Goal: Task Accomplishment & Management: Manage account settings

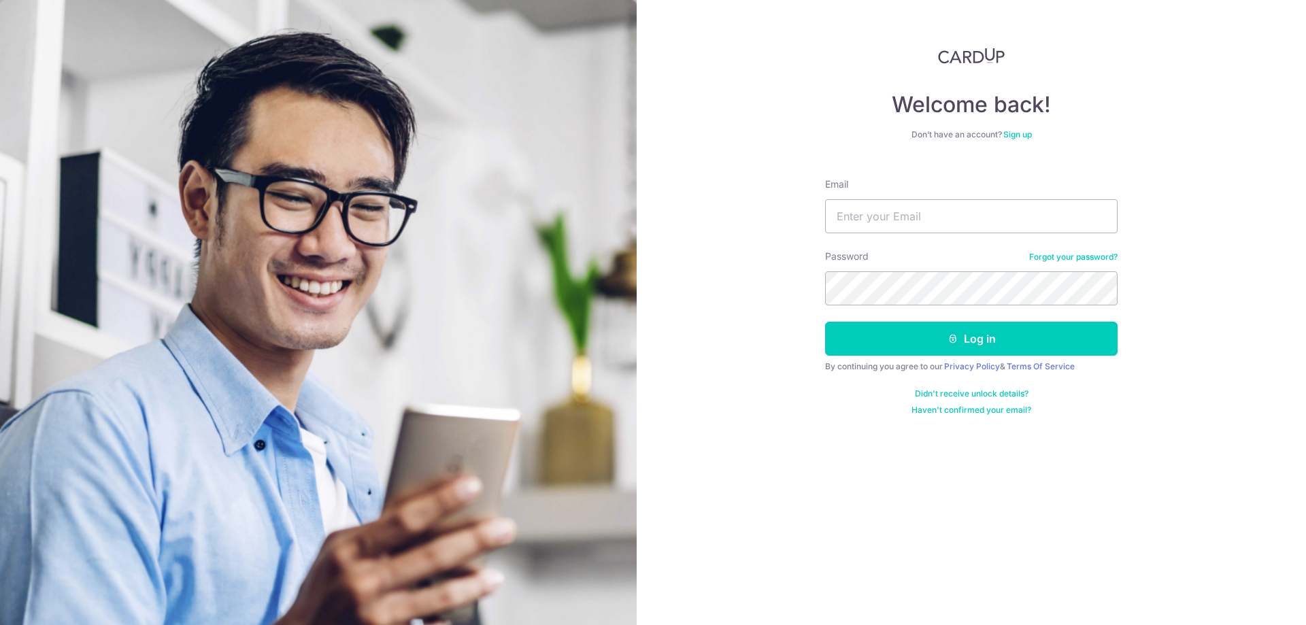
type input "[EMAIL_ADDRESS][DOMAIN_NAME]"
click at [849, 339] on button "Log in" at bounding box center [971, 339] width 292 height 34
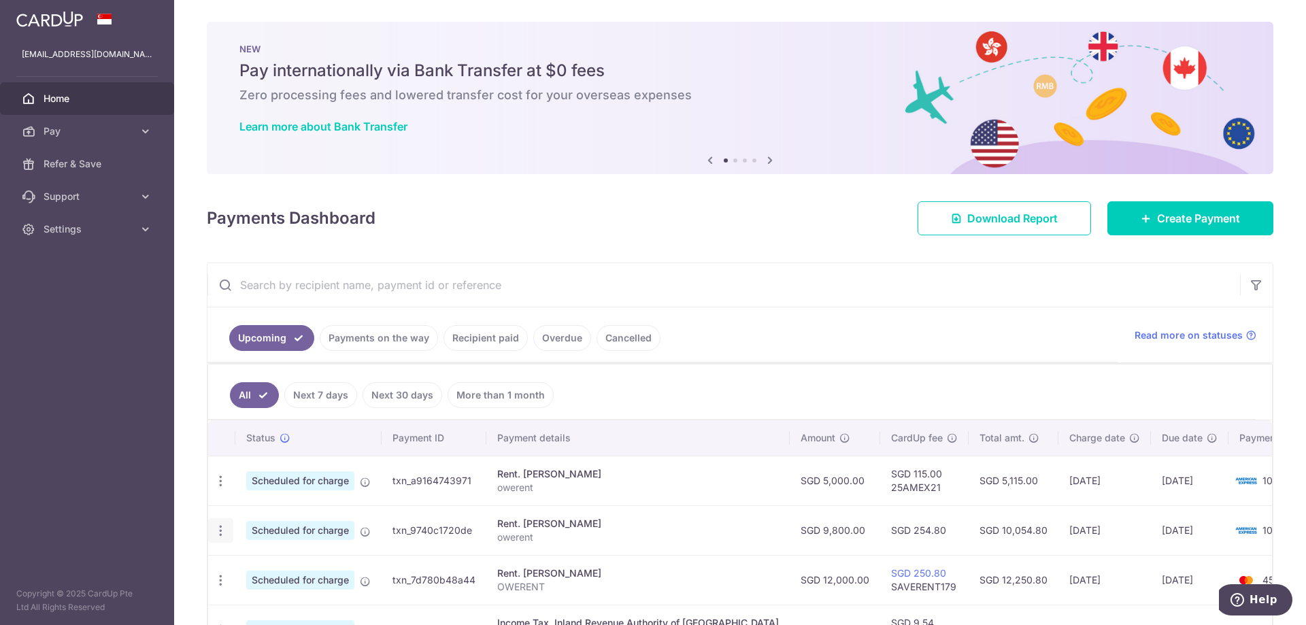
click at [221, 529] on icon "button" at bounding box center [221, 531] width 14 height 14
drag, startPoint x: 286, startPoint y: 576, endPoint x: 314, endPoint y: 548, distance: 39.9
click at [286, 575] on span "Update payment" at bounding box center [293, 568] width 93 height 16
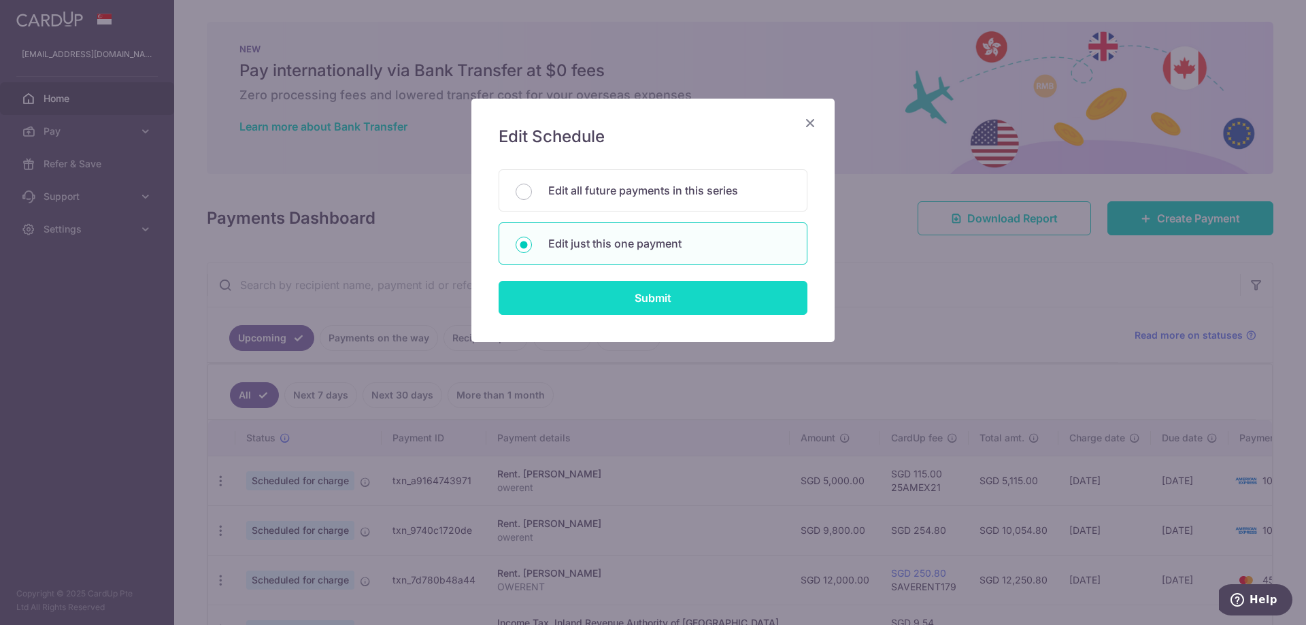
click at [611, 295] on input "Submit" at bounding box center [653, 298] width 309 height 34
radio input "true"
type input "9,800.00"
type input "[DATE]"
type input "owerent"
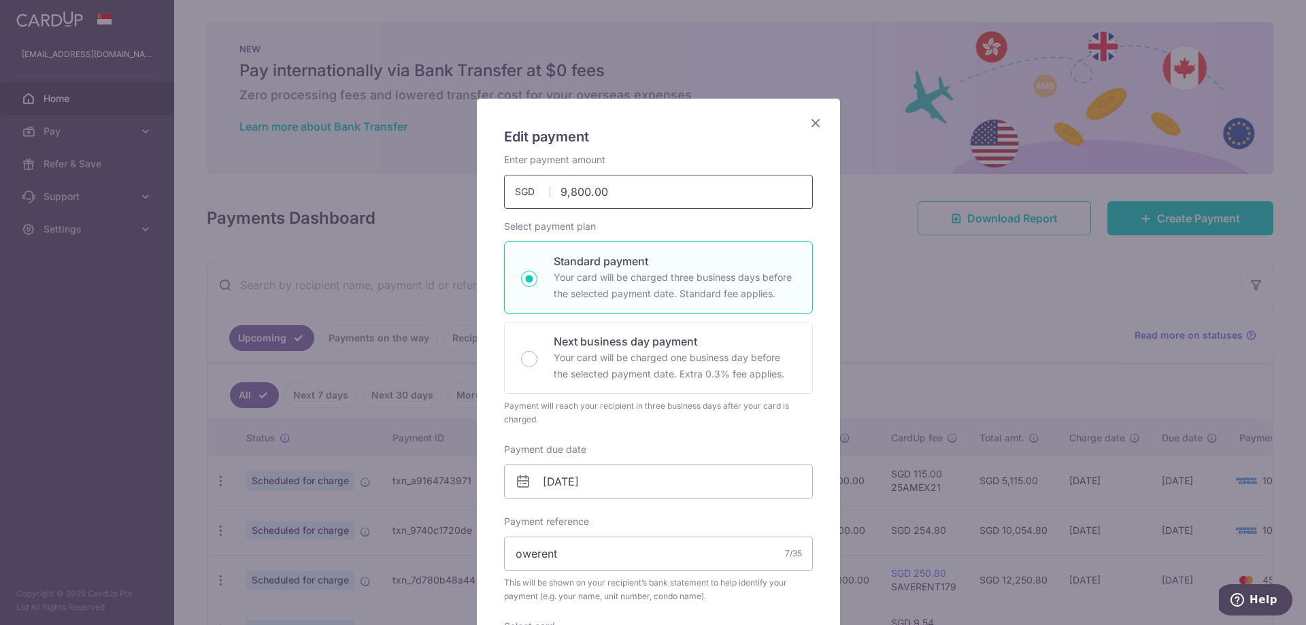
drag, startPoint x: 554, startPoint y: 192, endPoint x: 647, endPoint y: 201, distance: 92.9
click at [647, 201] on input "9,800.00" at bounding box center [658, 192] width 309 height 34
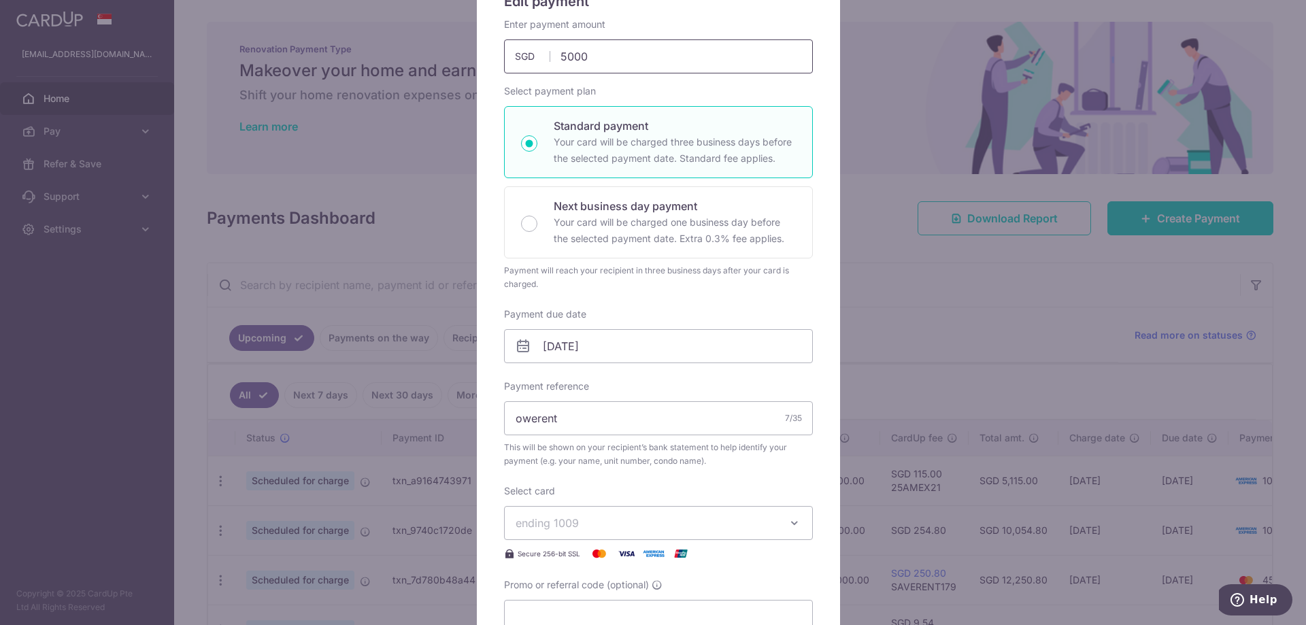
scroll to position [136, 0]
type input "5,000.00"
click at [554, 235] on p "Your card will be charged one business day before the selected payment date. Ex…" at bounding box center [675, 230] width 242 height 33
click at [537, 231] on input "Next business day payment Your card will be charged one business day before the…" at bounding box center [529, 223] width 16 height 16
radio input "false"
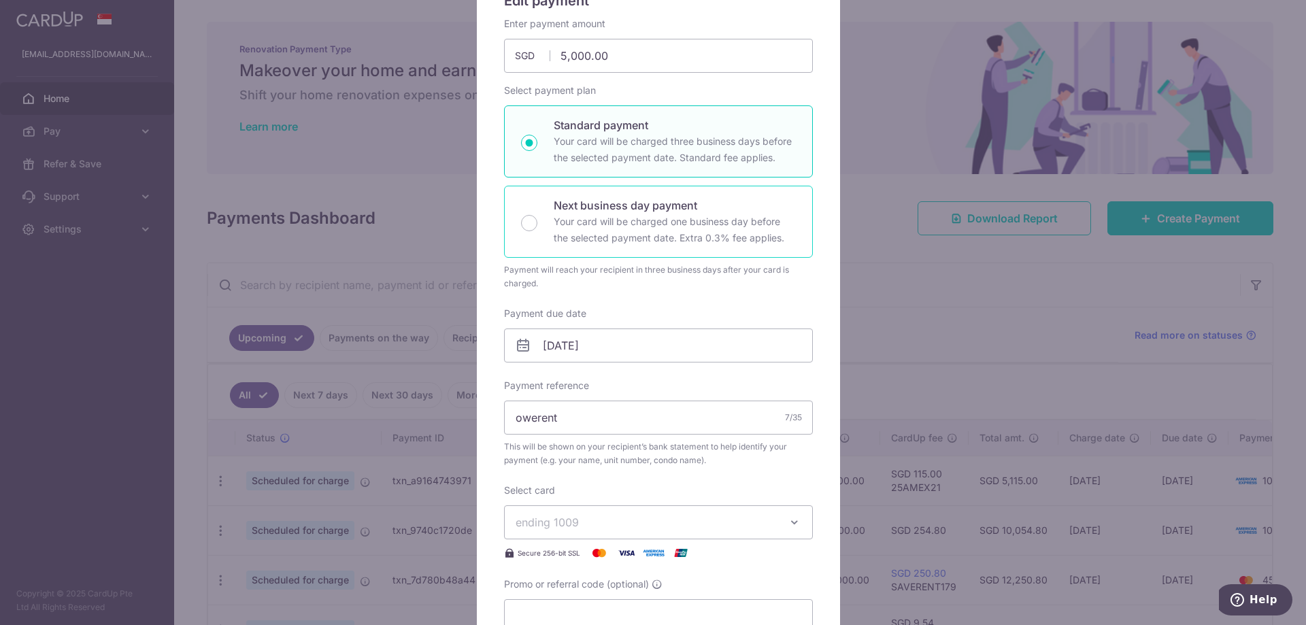
radio input "true"
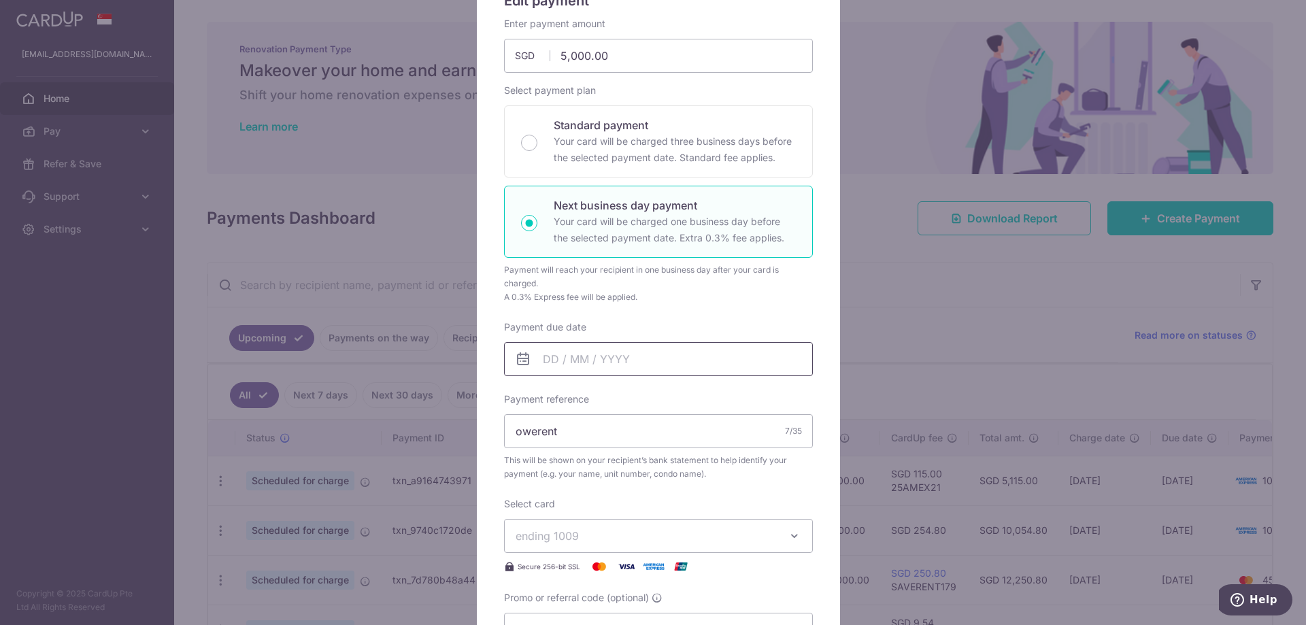
click at [610, 363] on input "Payment due date" at bounding box center [658, 359] width 309 height 34
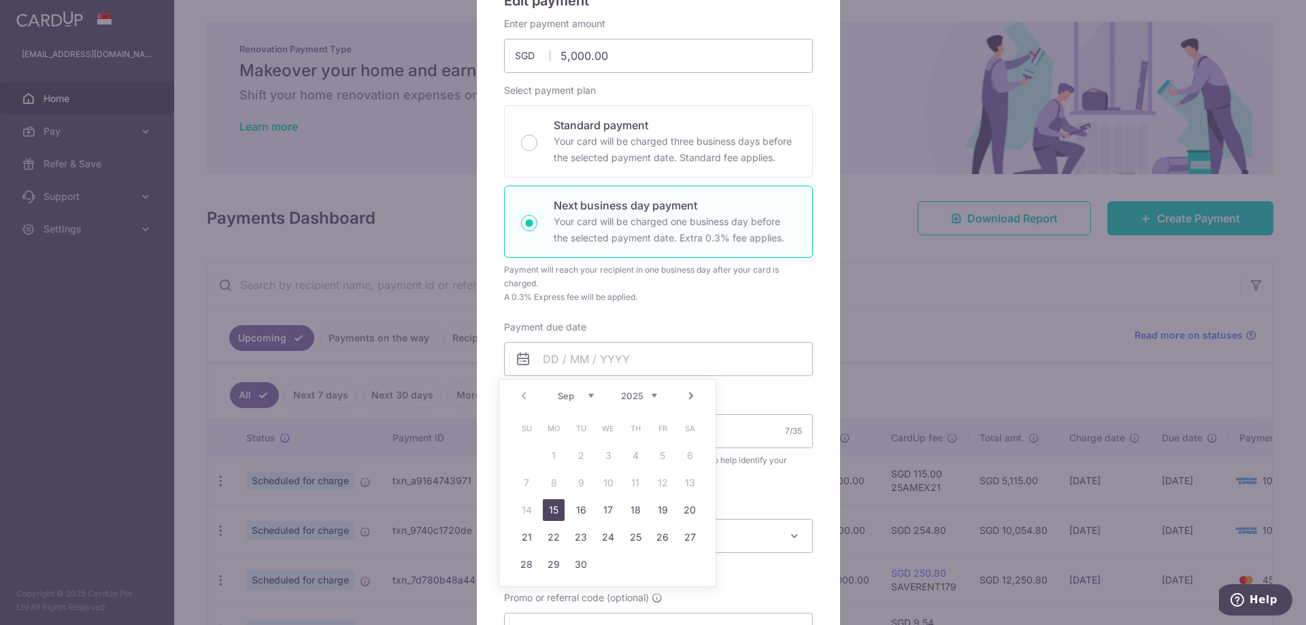
click at [521, 393] on div "Prev Next Sep Oct Nov Dec 2025 2026 2027 2028 2029 2030 2031 2032 2033 2034 2035" at bounding box center [607, 396] width 216 height 33
click at [551, 513] on link "15" at bounding box center [554, 510] width 22 height 22
type input "[DATE]"
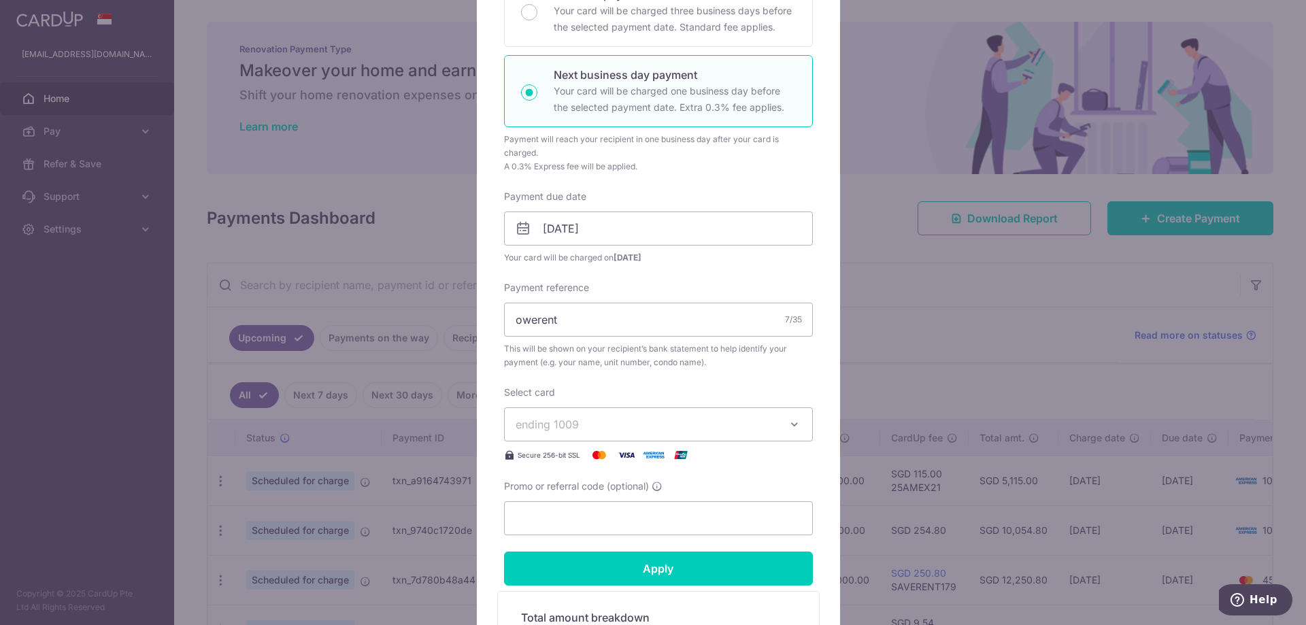
scroll to position [272, 0]
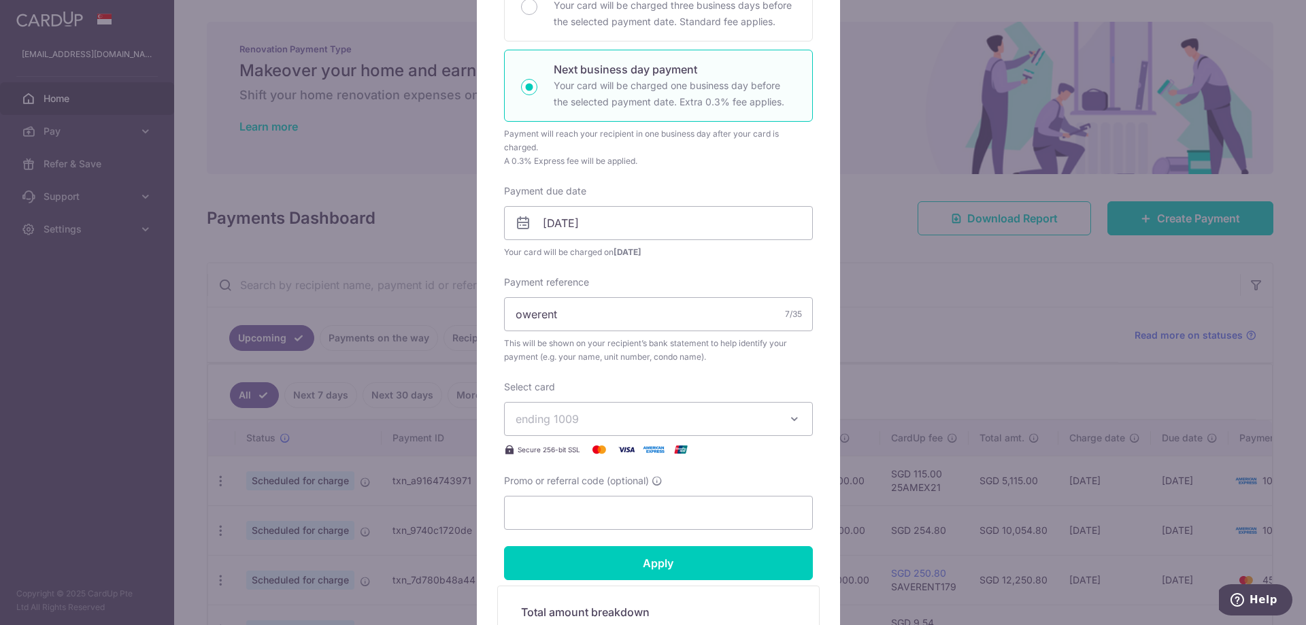
click at [553, 429] on button "ending 1009" at bounding box center [658, 419] width 309 height 34
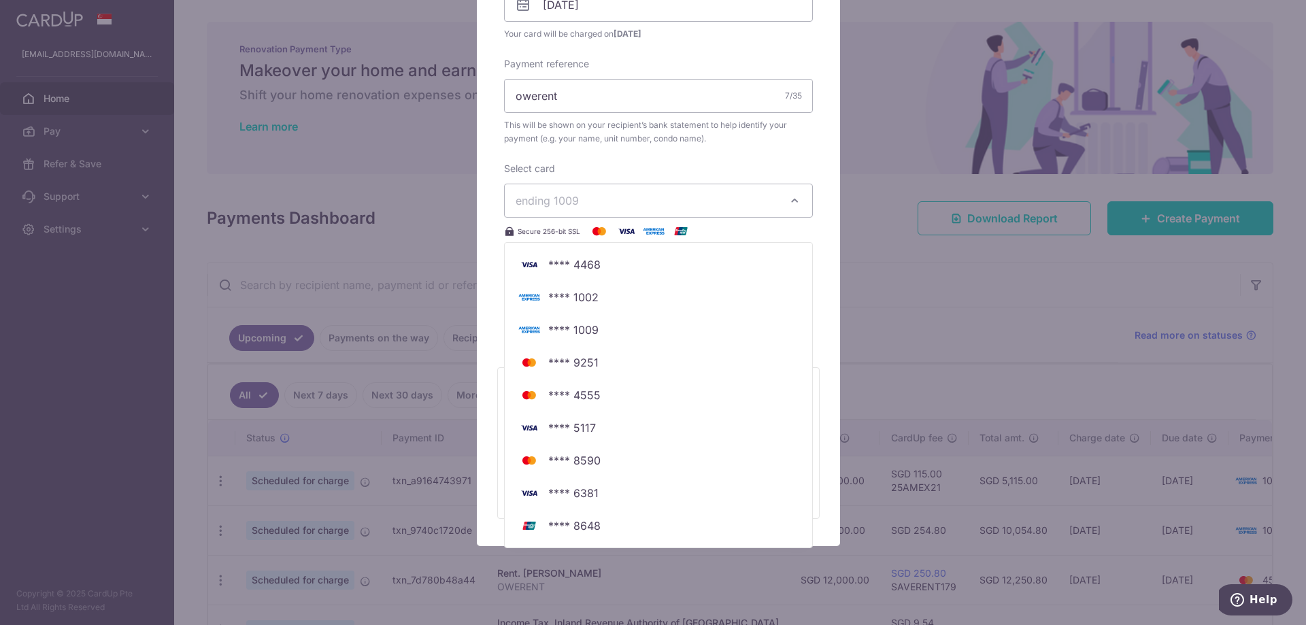
scroll to position [510, 0]
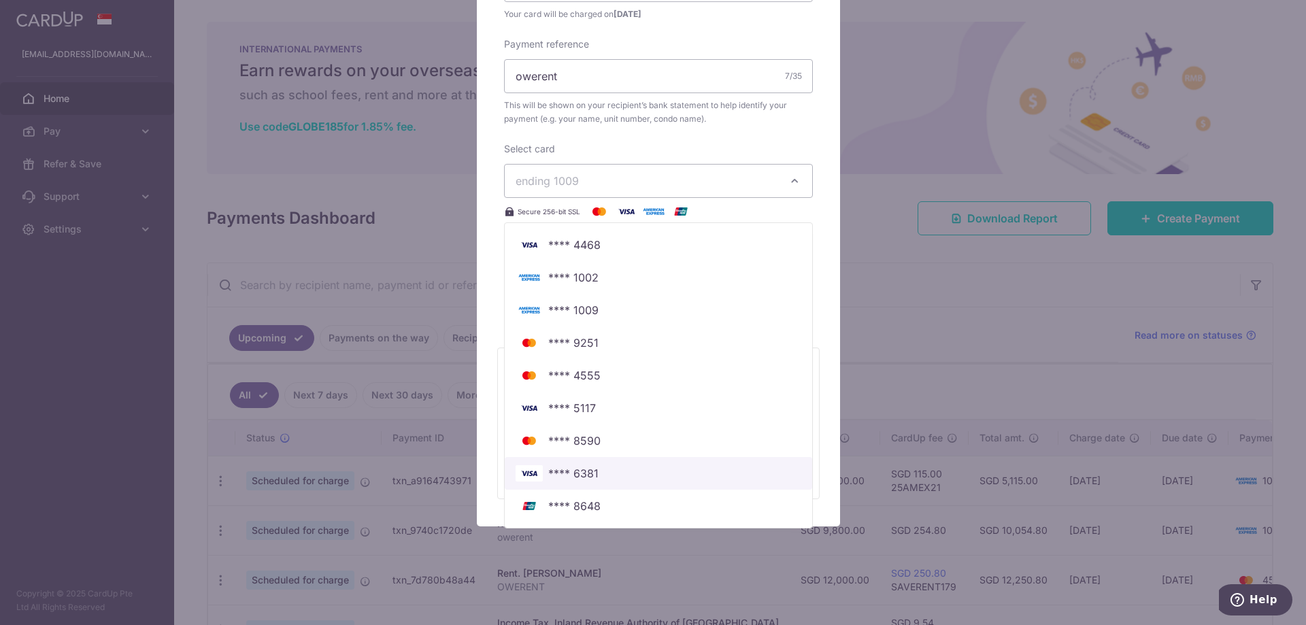
click at [580, 469] on span "**** 6381" at bounding box center [573, 473] width 50 height 16
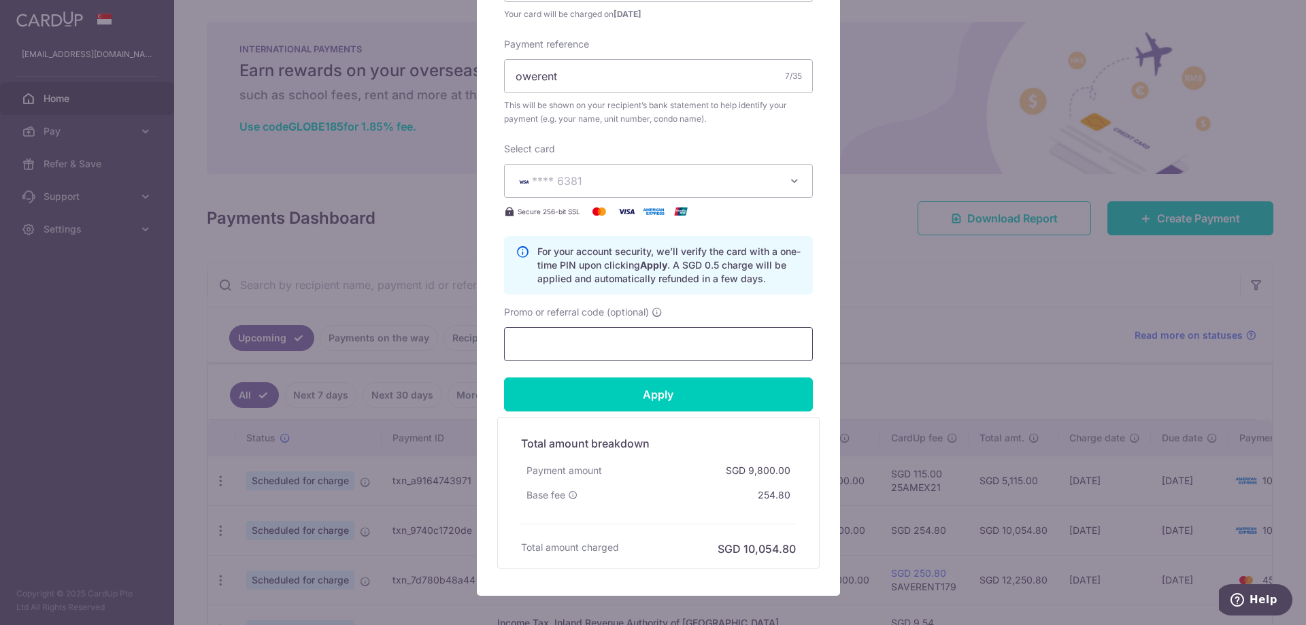
click at [578, 347] on input "Promo or referral code (optional)" at bounding box center [658, 344] width 309 height 34
type input "saverent179"
click at [627, 403] on input "Apply" at bounding box center [658, 395] width 309 height 34
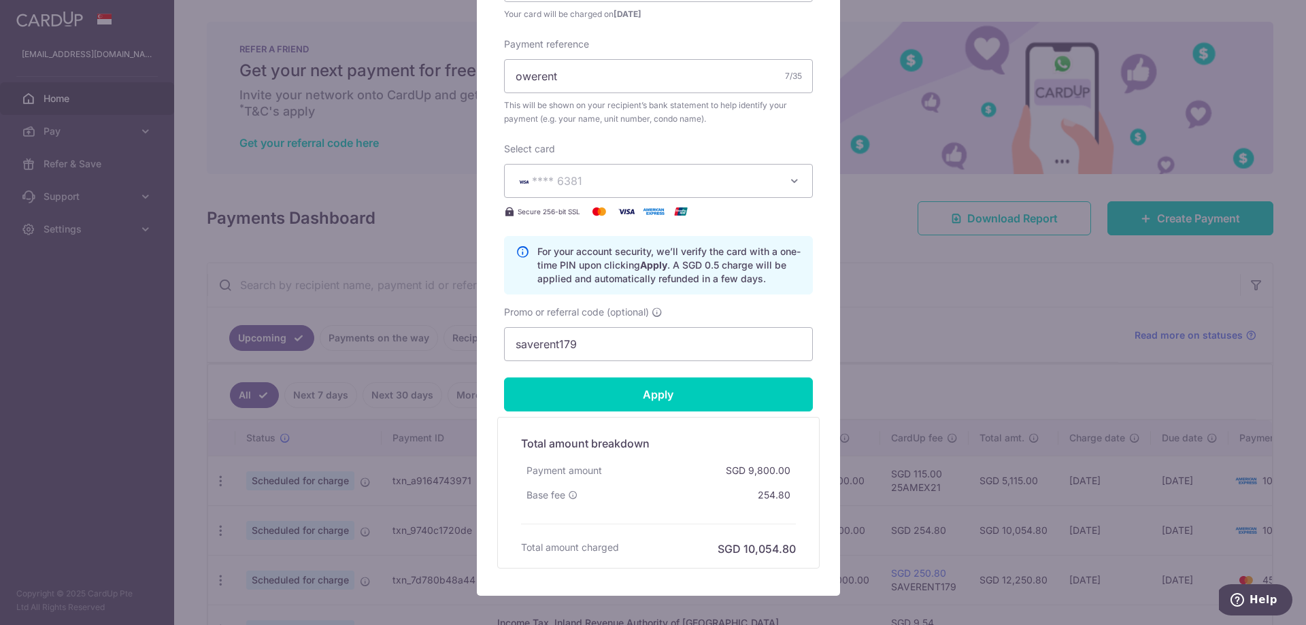
type input "Successfully Applied"
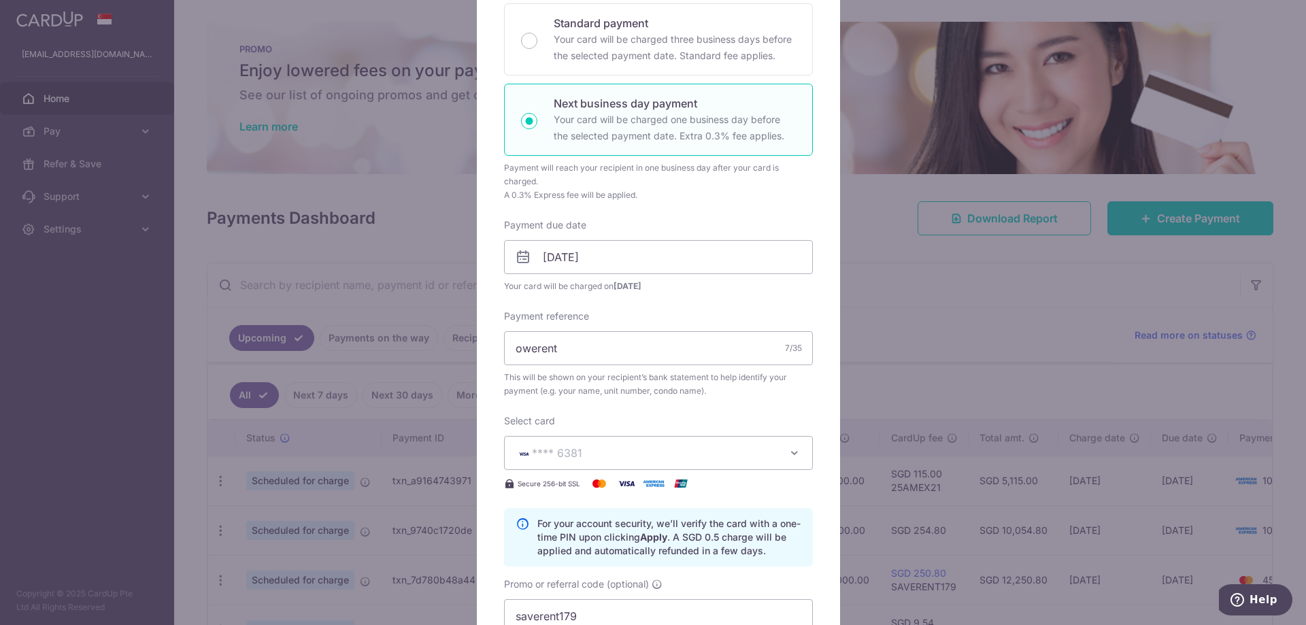
scroll to position [0, 0]
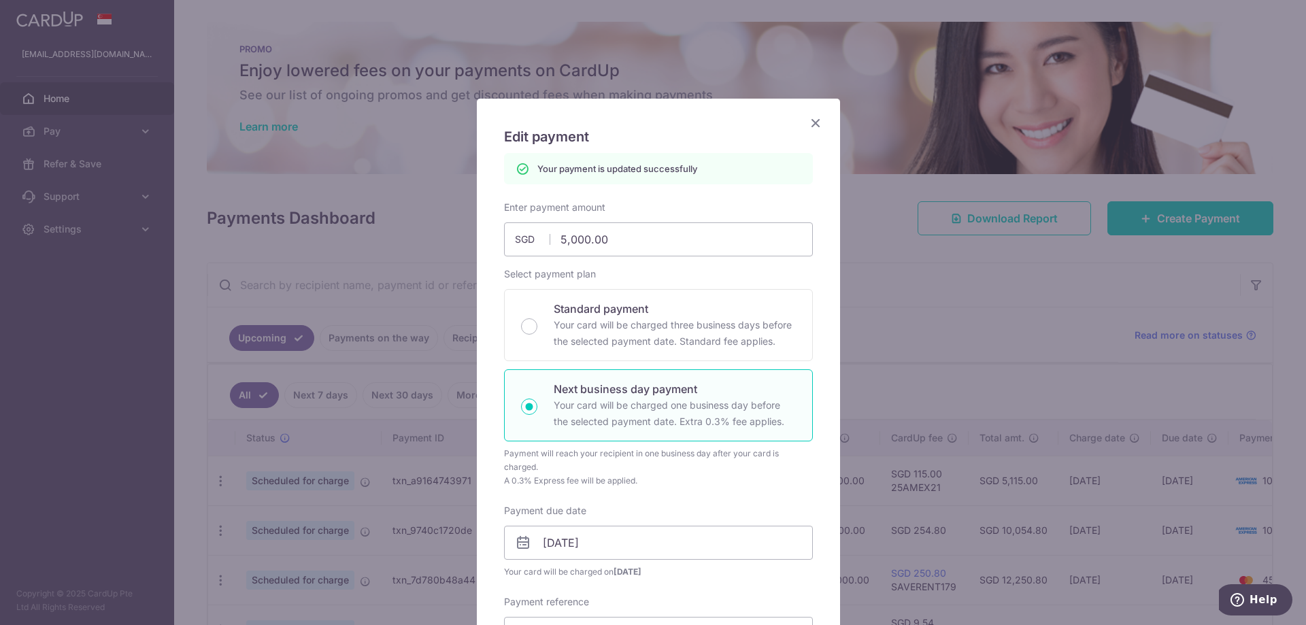
click at [816, 123] on icon "Close" at bounding box center [815, 122] width 16 height 17
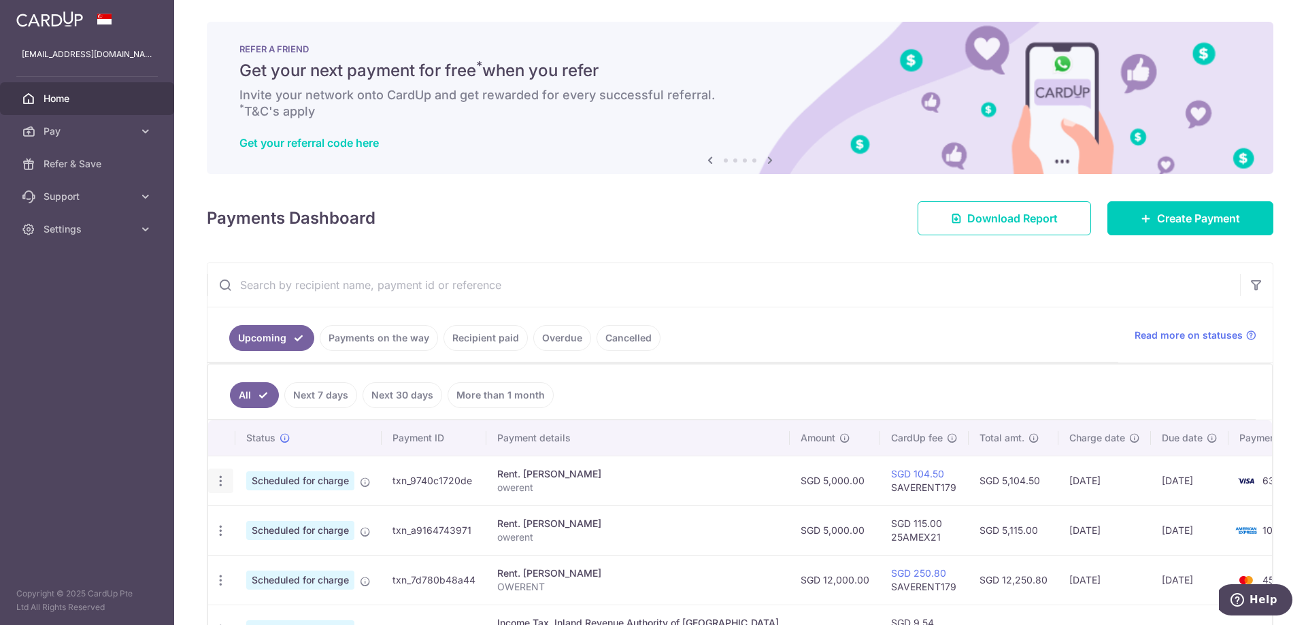
click at [223, 482] on icon "button" at bounding box center [221, 481] width 14 height 14
click at [287, 518] on span "Update payment" at bounding box center [293, 518] width 93 height 16
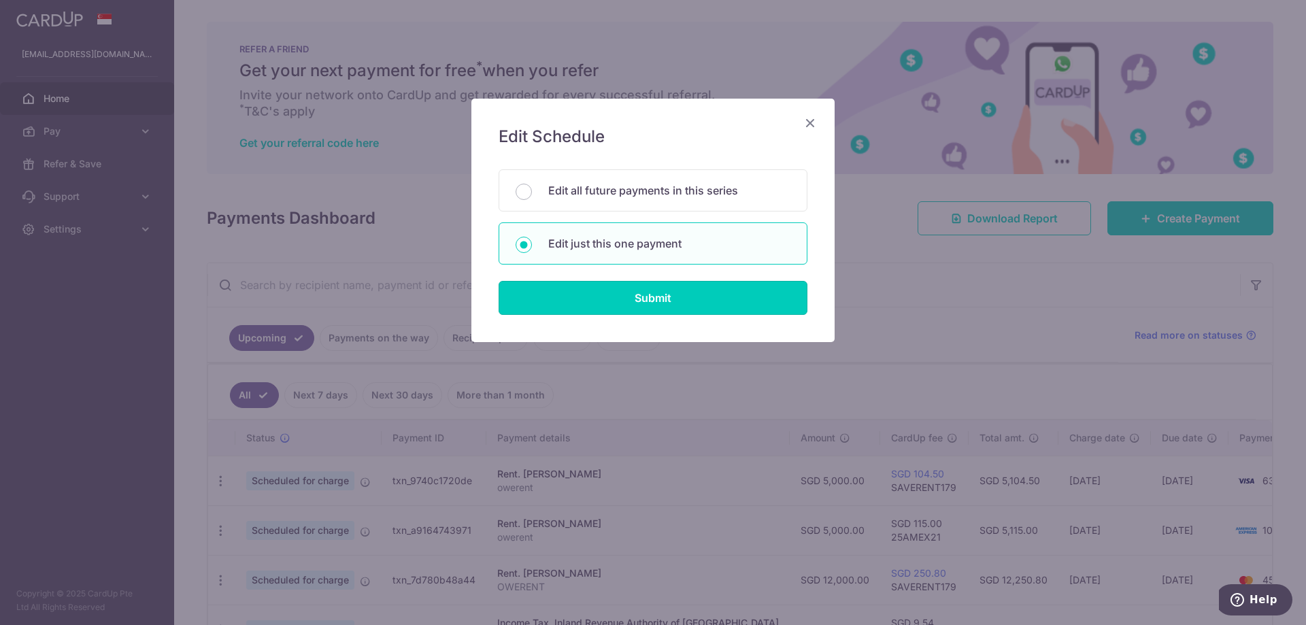
drag, startPoint x: 588, startPoint y: 289, endPoint x: 616, endPoint y: 312, distance: 35.3
click at [588, 290] on input "Submit" at bounding box center [653, 298] width 309 height 34
radio input "true"
type input "5,000.00"
type input "[DATE]"
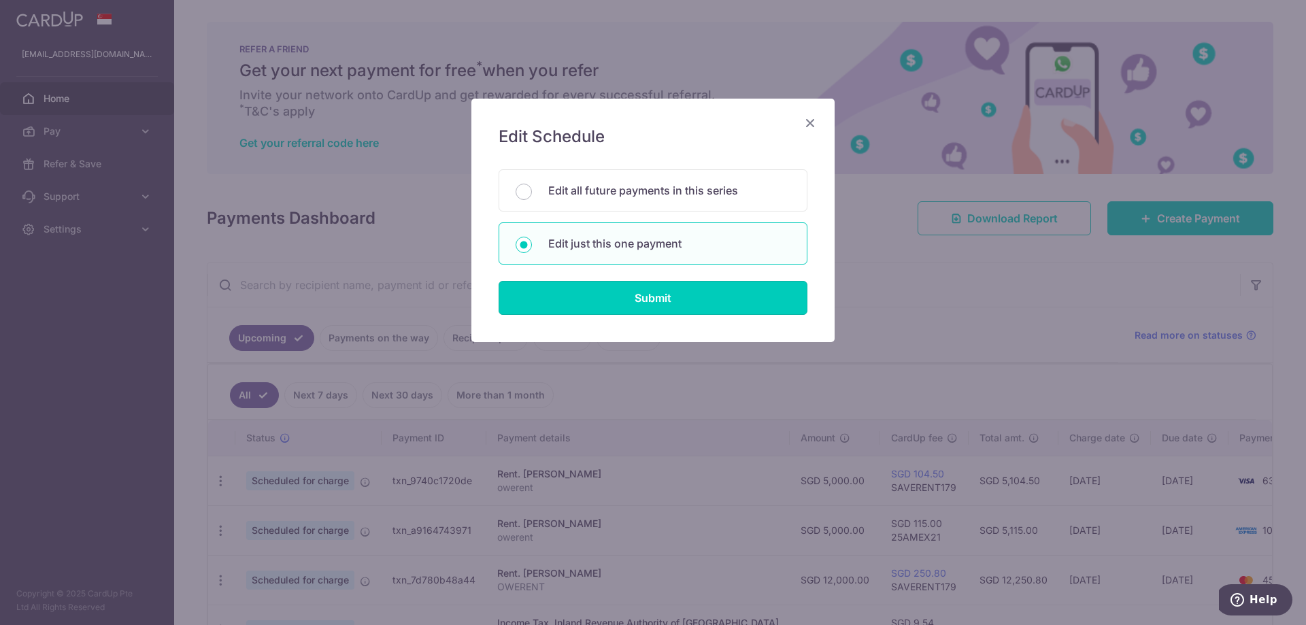
type input "owerent"
type input "SAVERENT179"
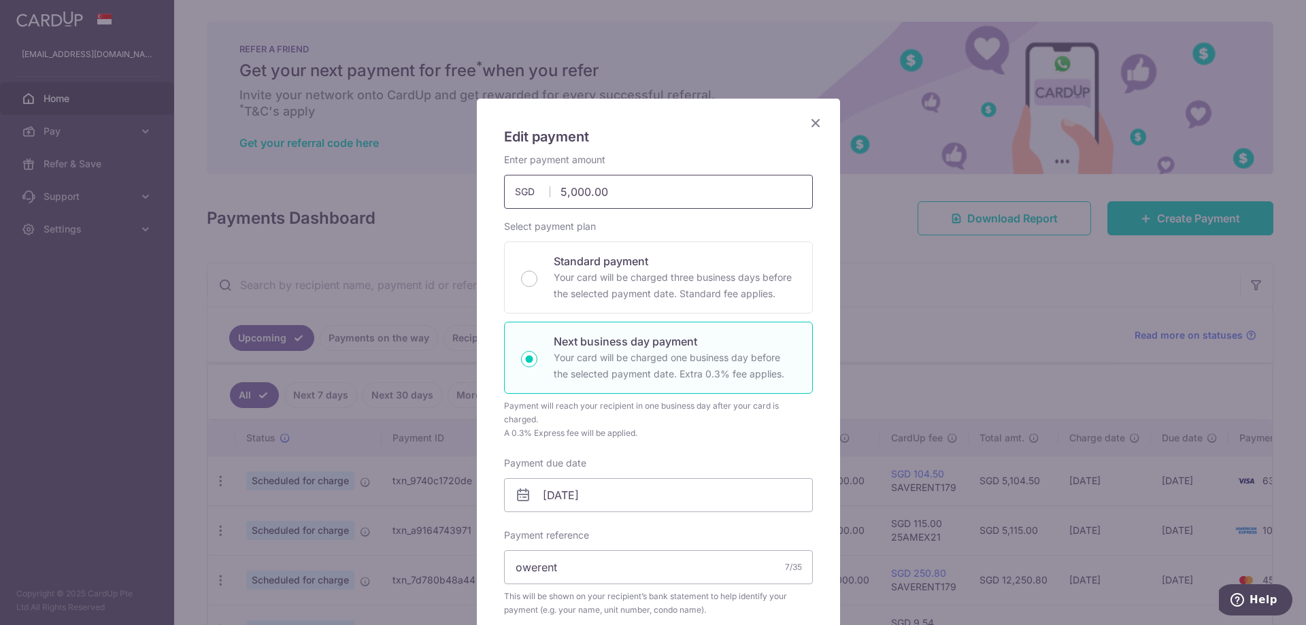
drag, startPoint x: 554, startPoint y: 194, endPoint x: 569, endPoint y: 188, distance: 16.2
click at [569, 188] on input "5,000.00" at bounding box center [658, 192] width 309 height 34
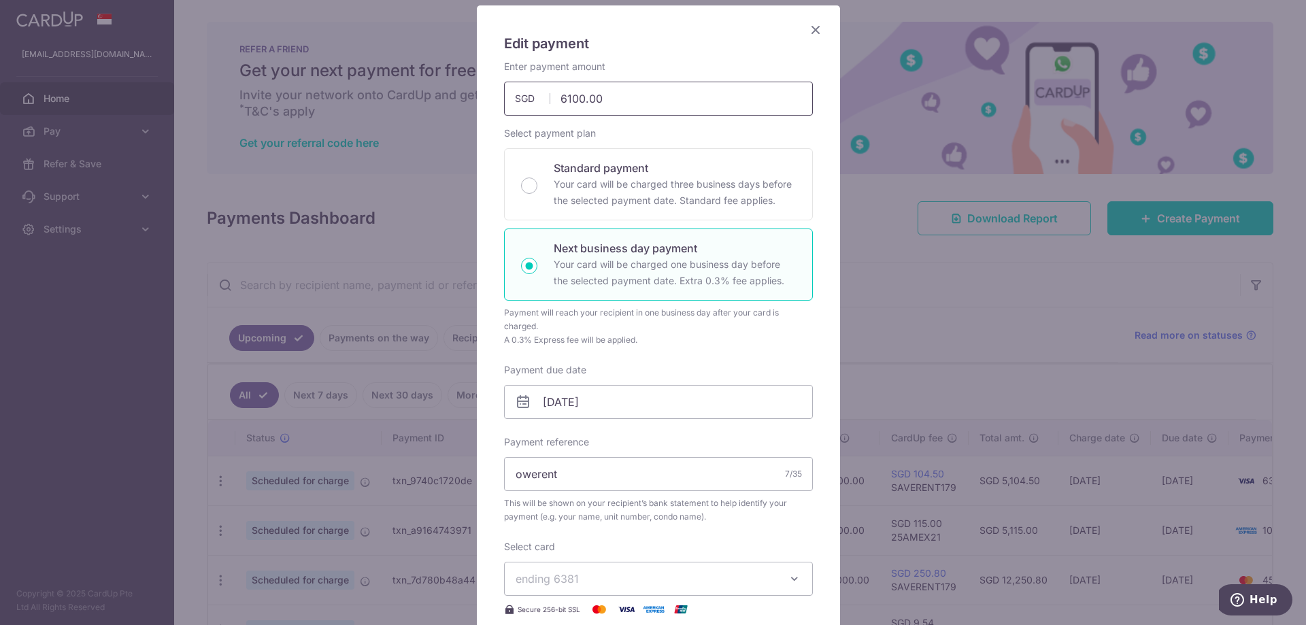
scroll to position [204, 0]
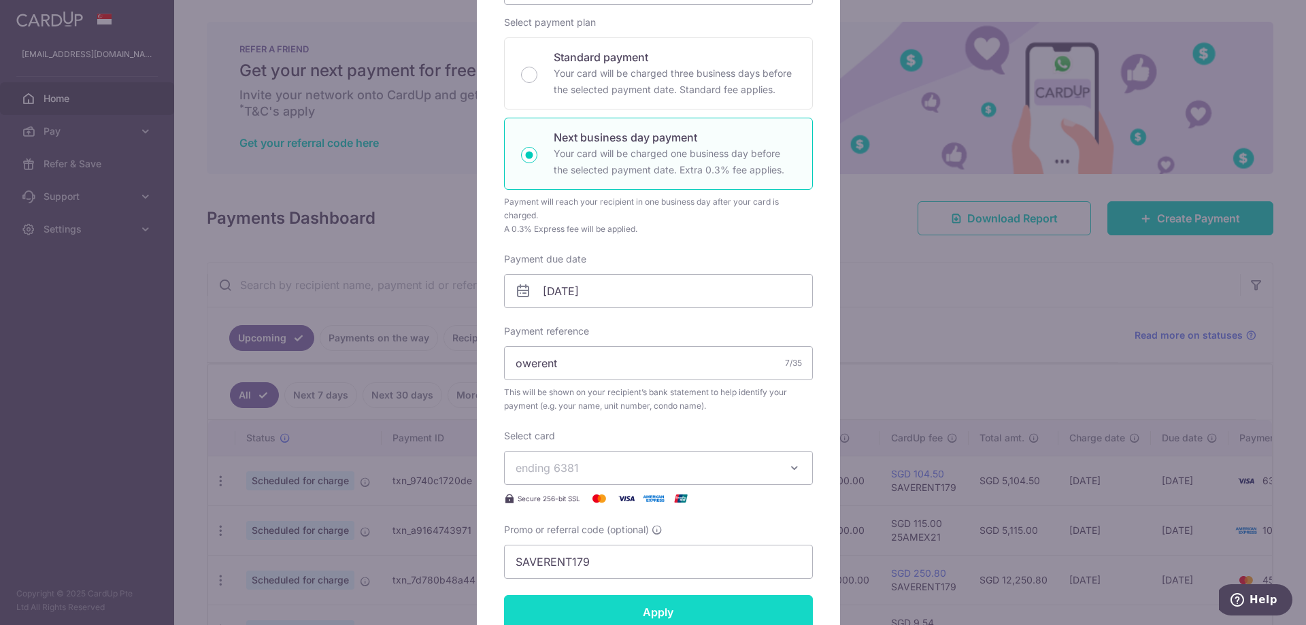
type input "6,100.00"
click at [651, 611] on input "Apply" at bounding box center [658, 612] width 309 height 34
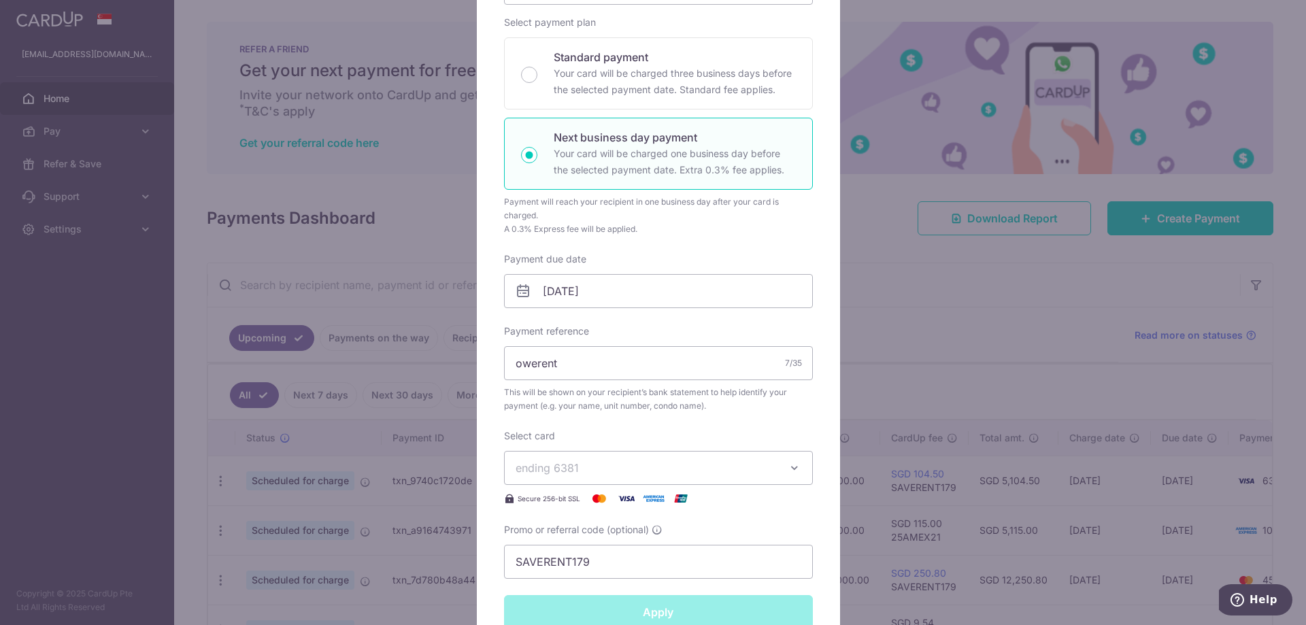
type input "Successfully Applied"
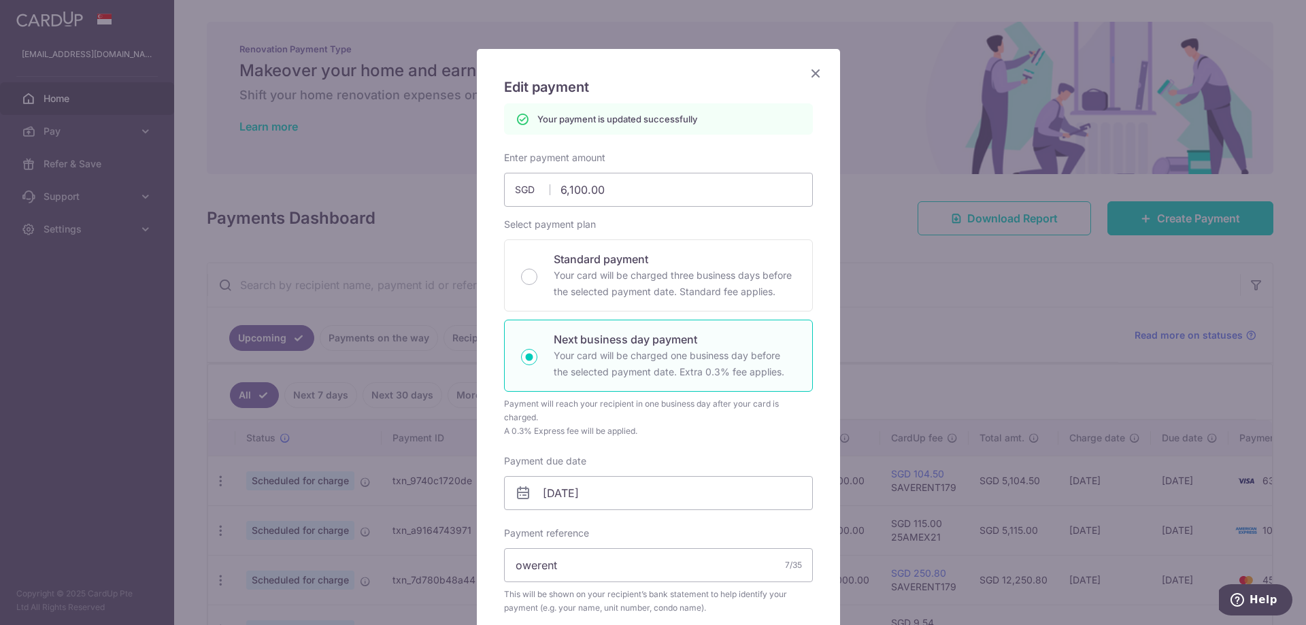
scroll to position [39, 0]
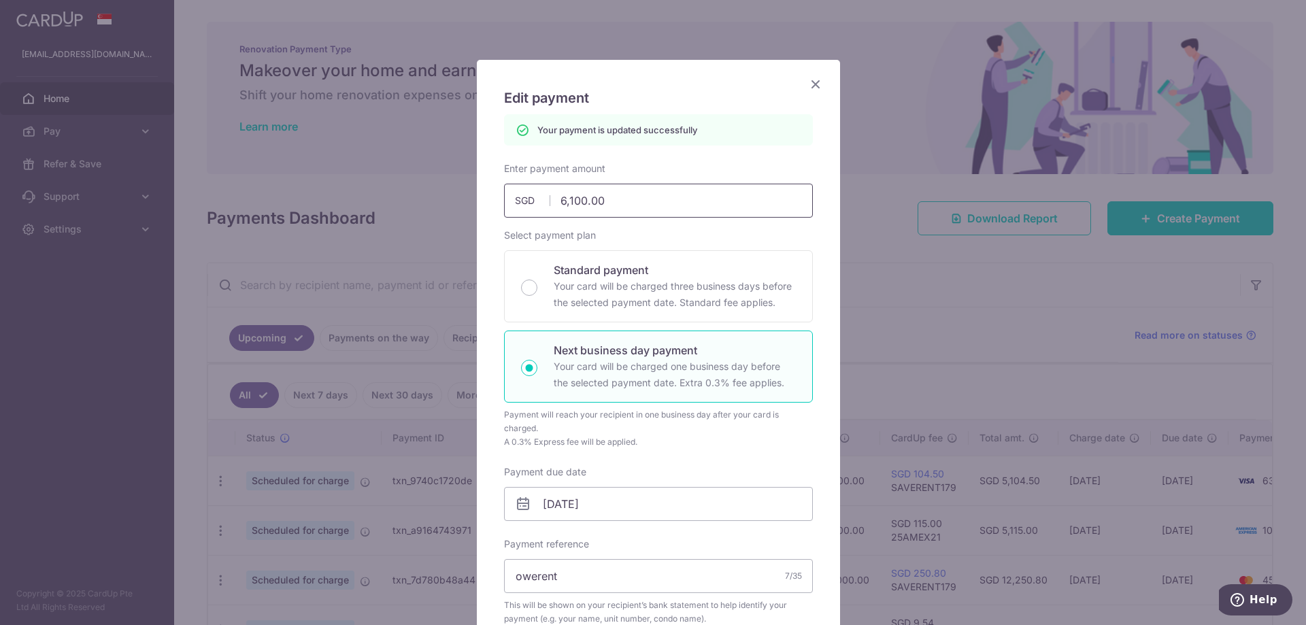
click at [564, 201] on input "6,100.00" at bounding box center [658, 201] width 309 height 34
type input "6200.00"
type input "Apply"
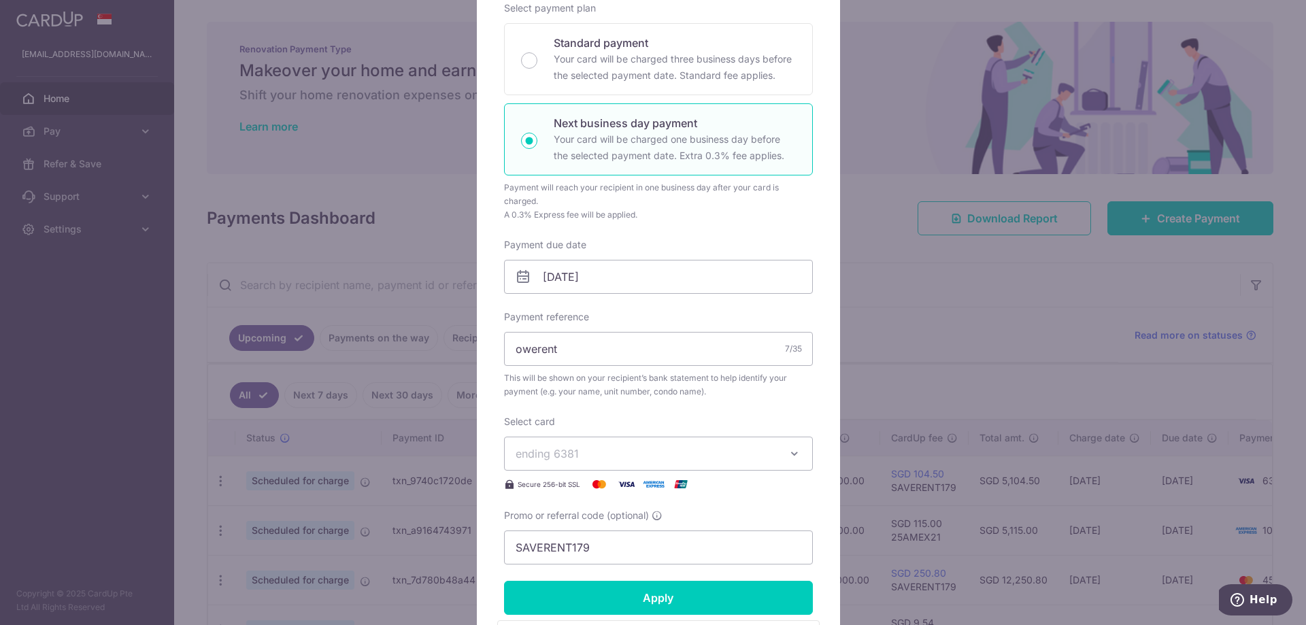
scroll to position [379, 0]
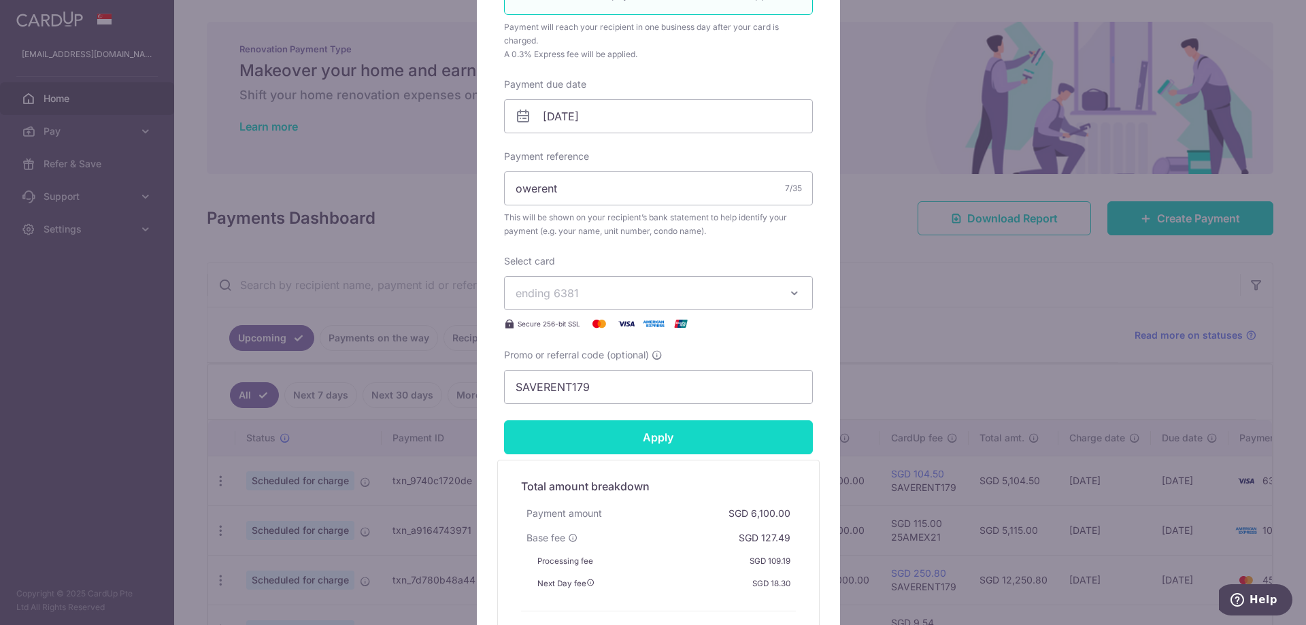
type input "6,200.00"
click at [646, 427] on input "Apply" at bounding box center [658, 437] width 309 height 34
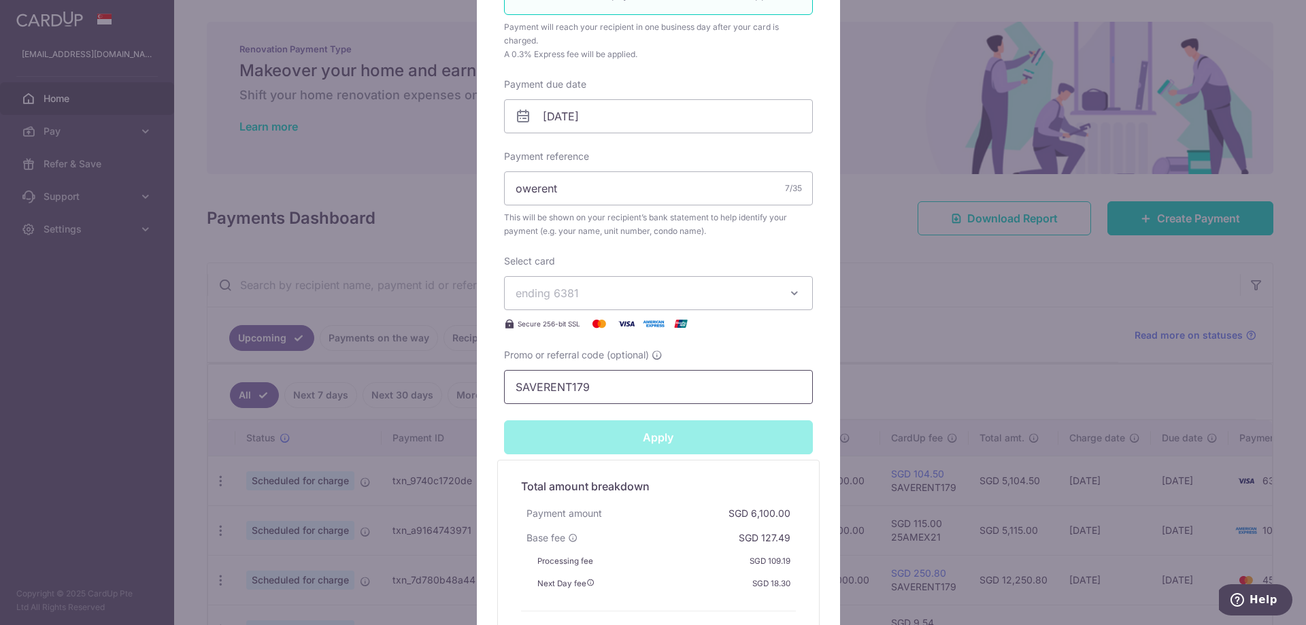
type input "Successfully Applied"
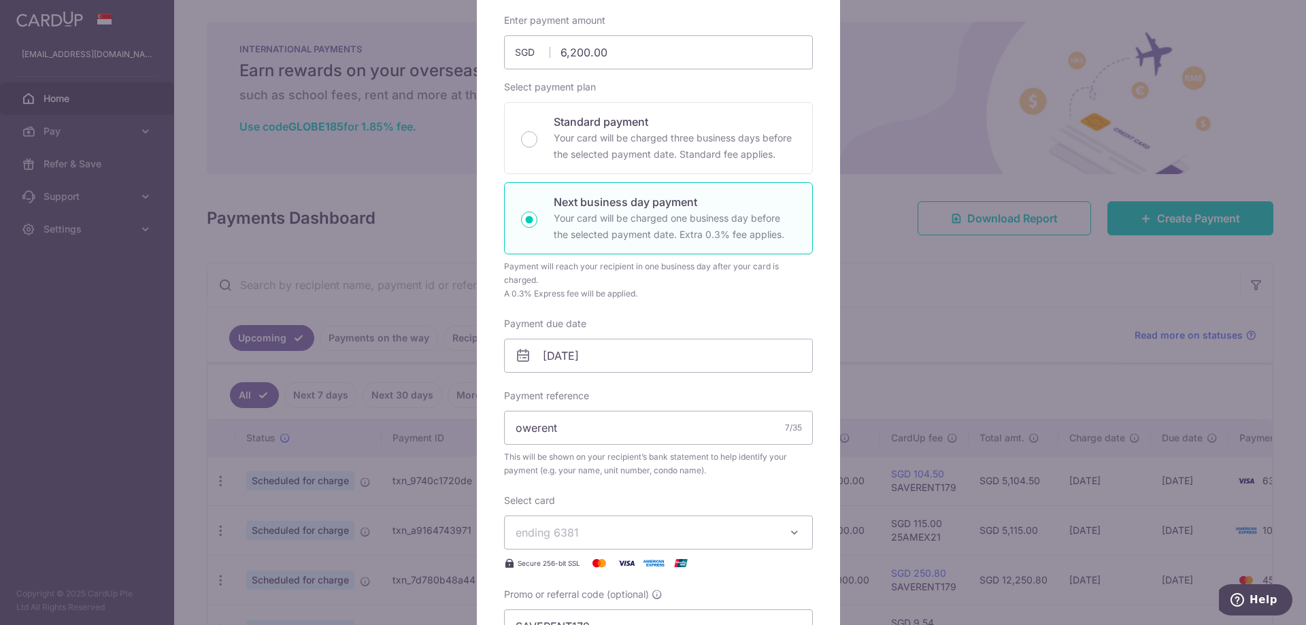
scroll to position [39, 0]
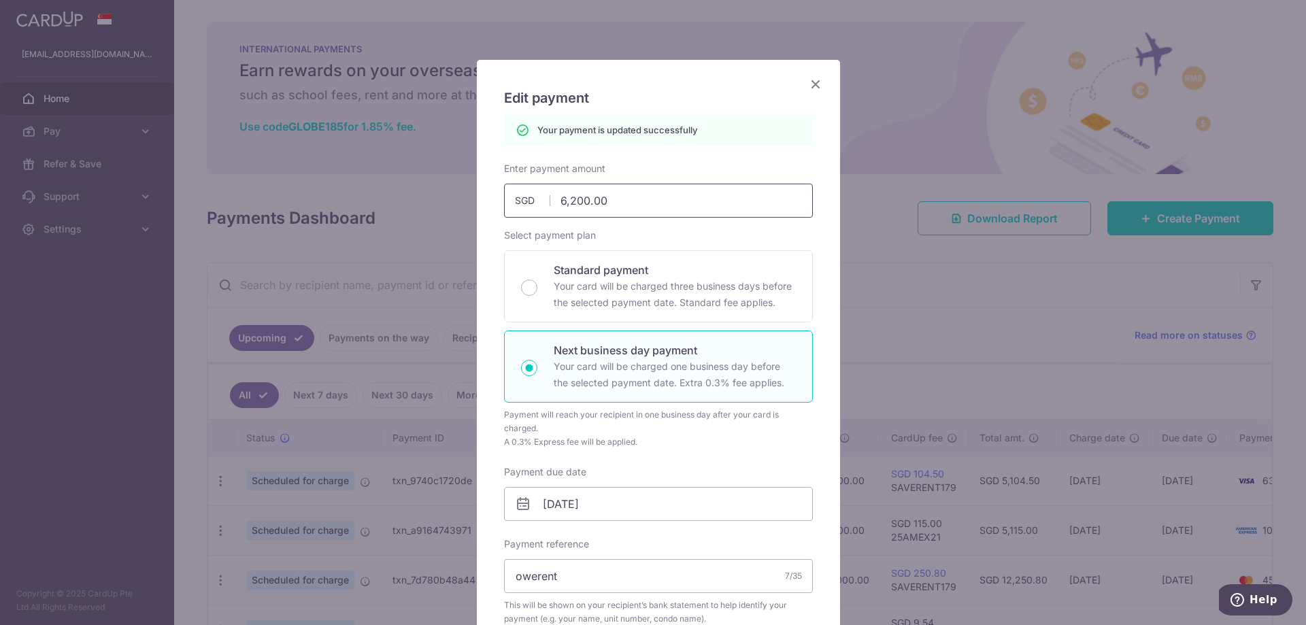
click at [570, 207] on input "6,200.00" at bounding box center [658, 201] width 309 height 34
type input "6100.00"
type input "Apply"
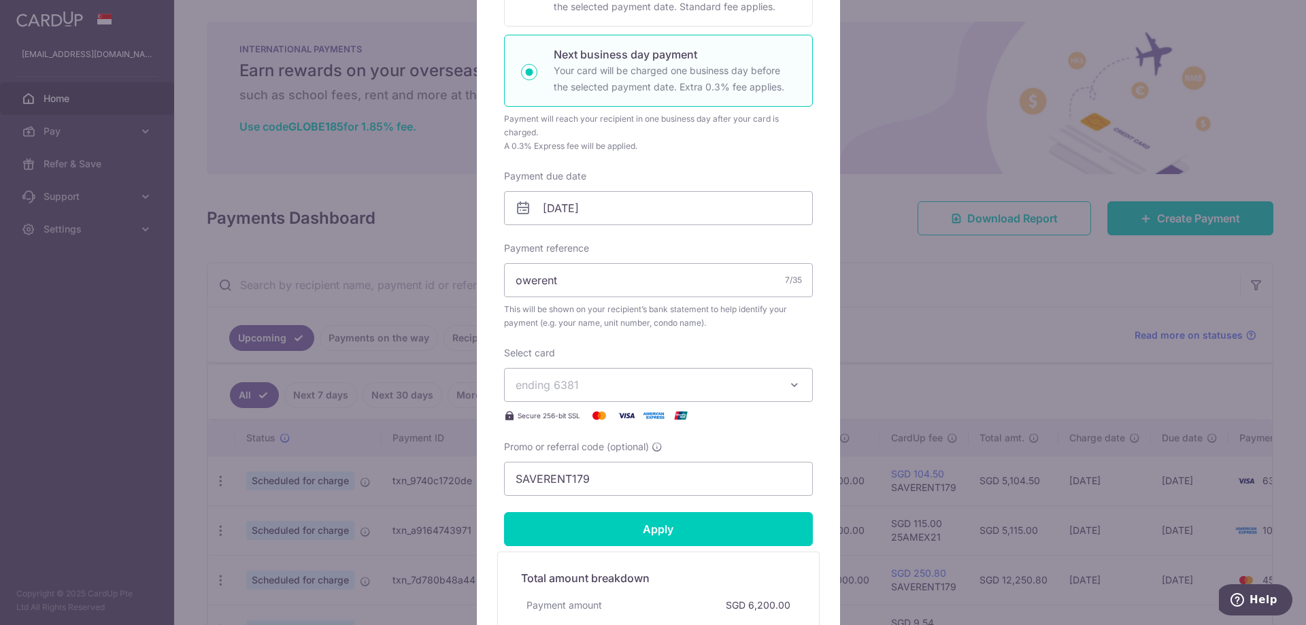
scroll to position [447, 0]
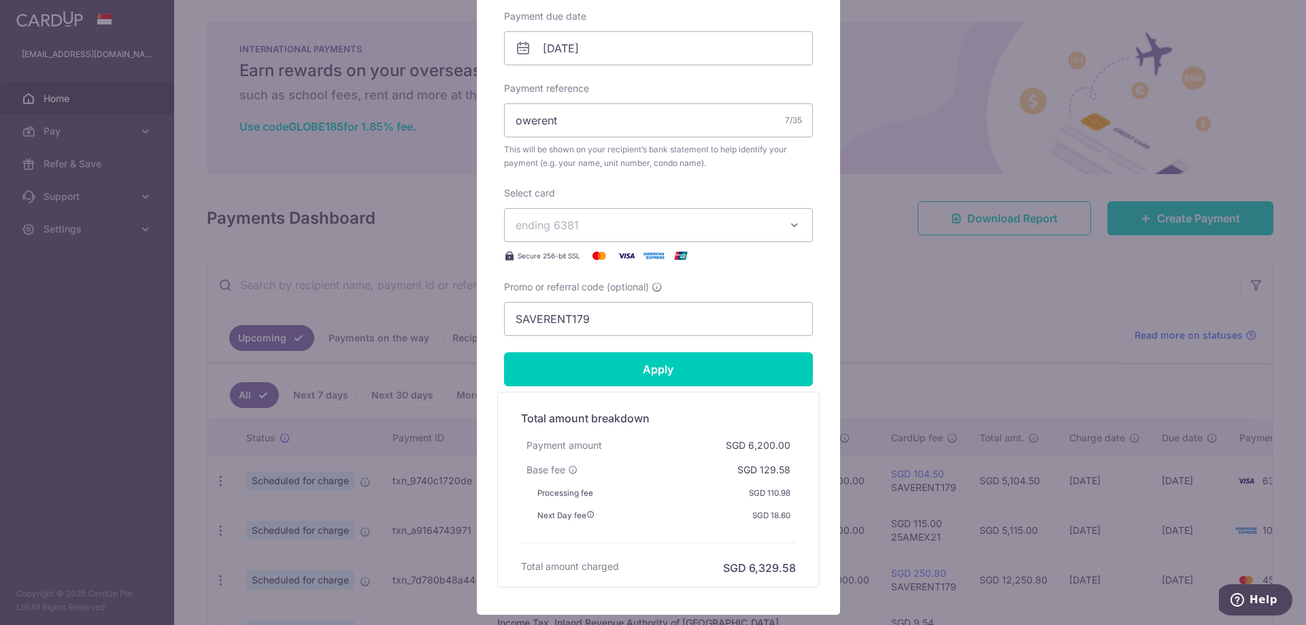
type input "6,100.00"
click at [675, 348] on form "By clicking apply, you will make changes to all payments to Chow LiLi scheduled…" at bounding box center [658, 147] width 309 height 882
click at [684, 365] on input "Apply" at bounding box center [658, 369] width 309 height 34
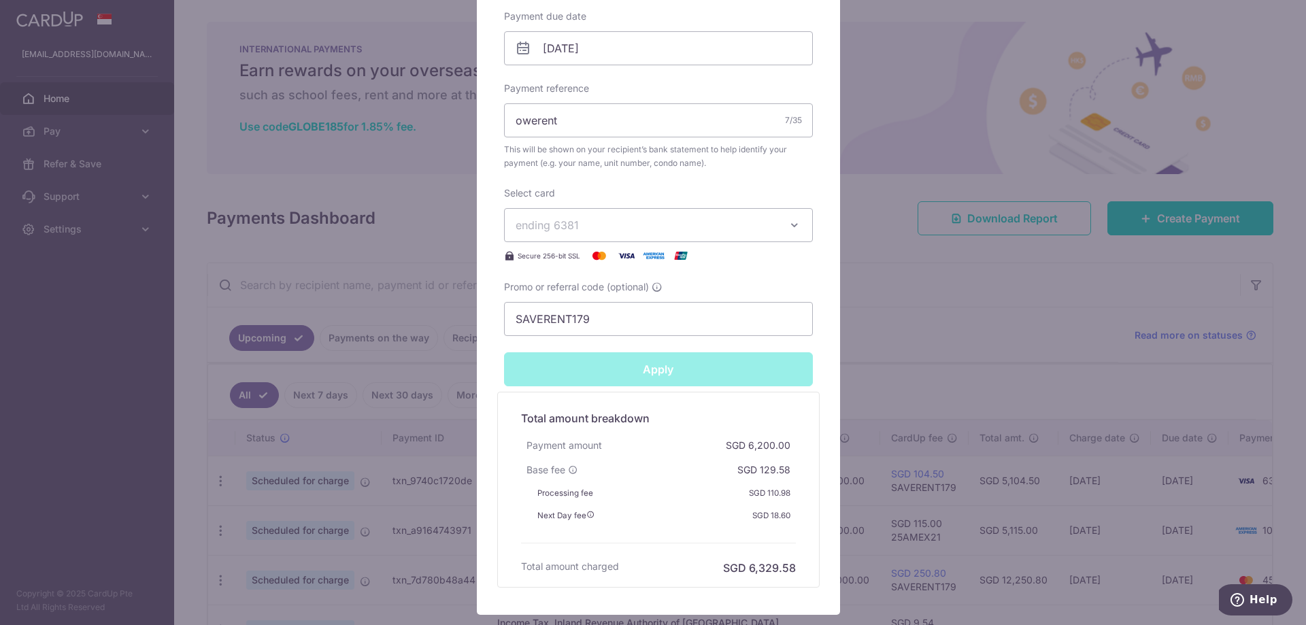
type input "Successfully Applied"
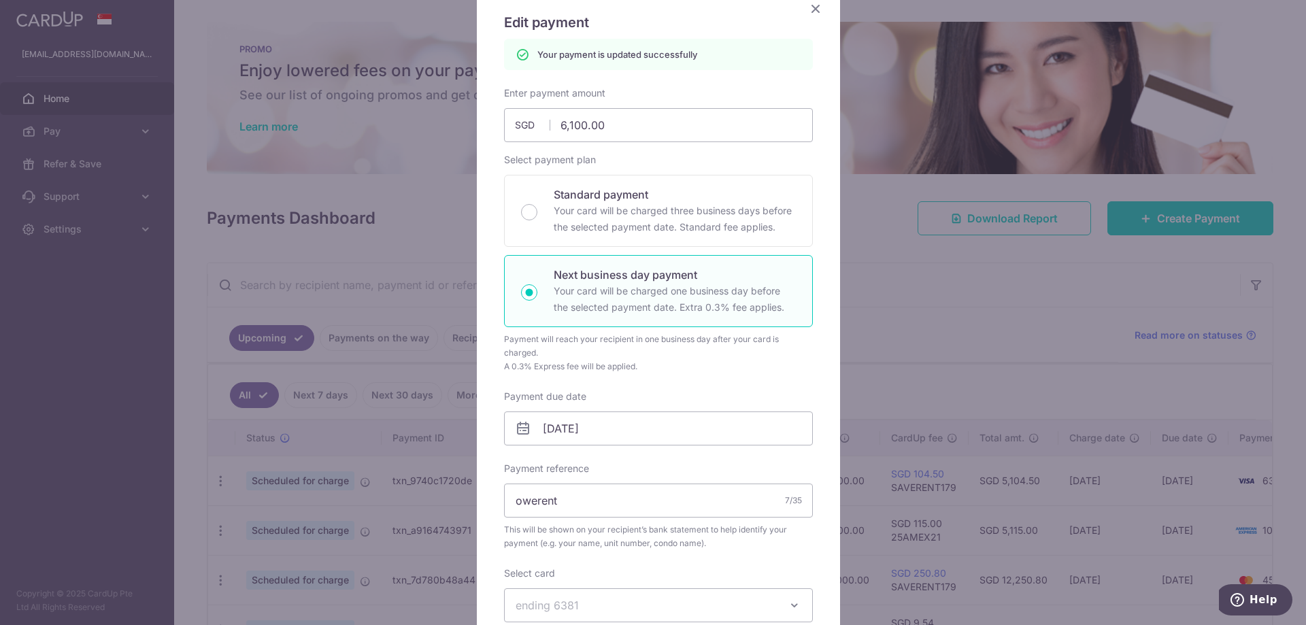
scroll to position [0, 0]
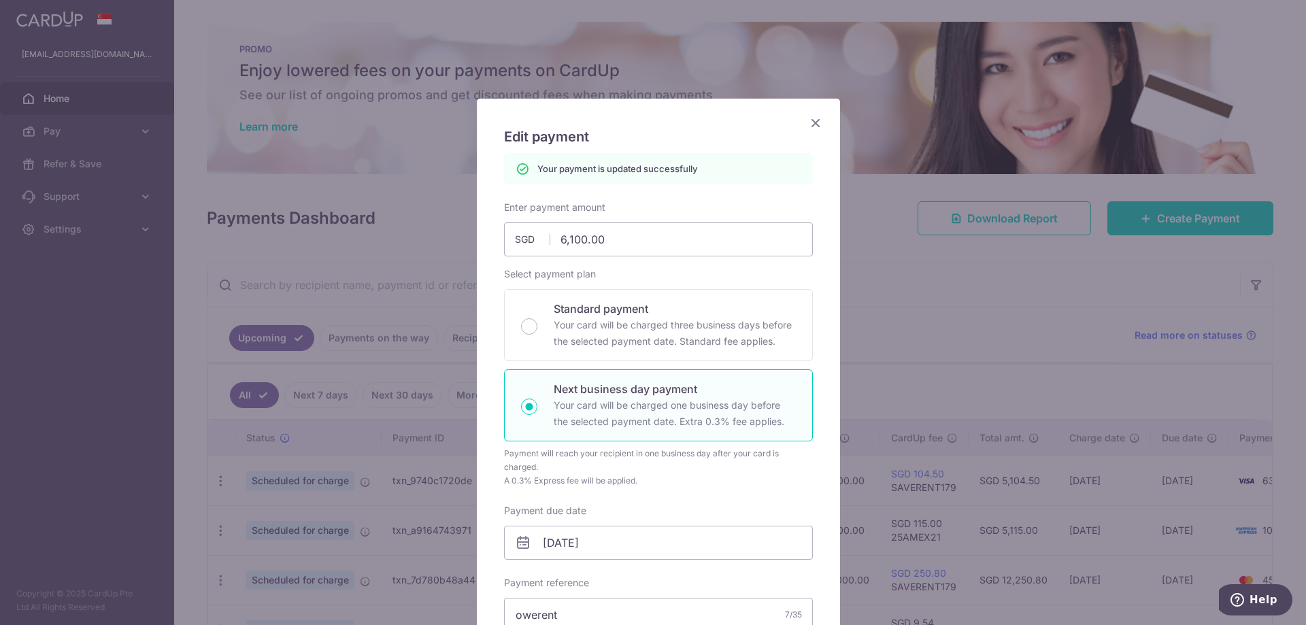
click at [807, 124] on icon "Close" at bounding box center [815, 122] width 16 height 17
